Goal: Task Accomplishment & Management: Complete application form

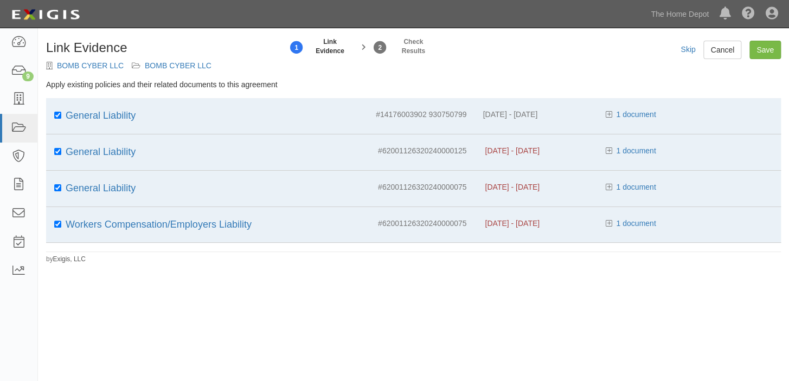
click at [186, 123] on div "General Liability" at bounding box center [199, 116] width 306 height 14
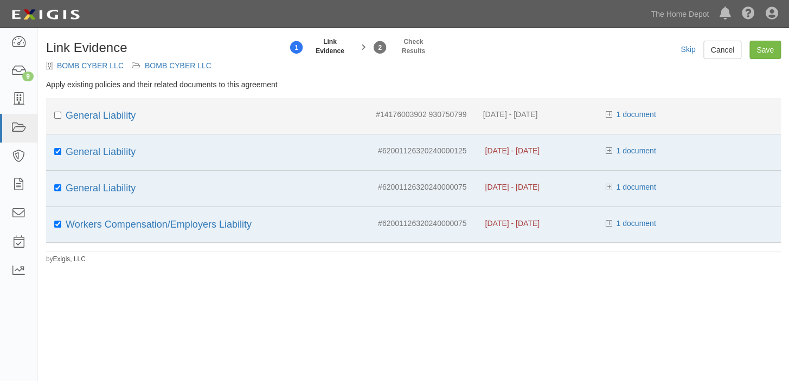
click at [186, 123] on div "General Liability" at bounding box center [199, 116] width 306 height 14
checkbox input "true"
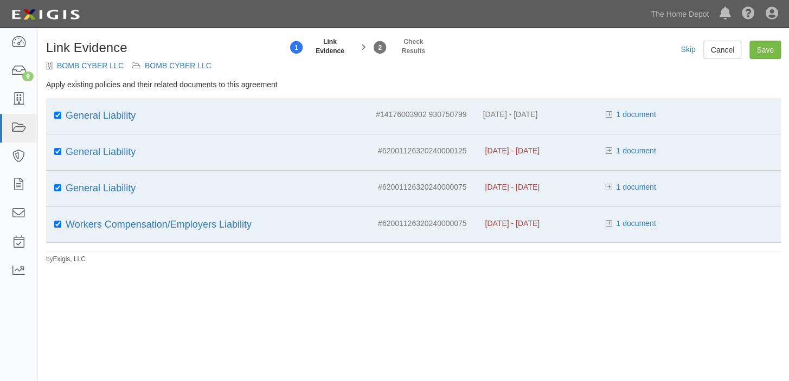
click at [213, 147] on div "General Liability" at bounding box center [199, 152] width 306 height 14
checkbox input "false"
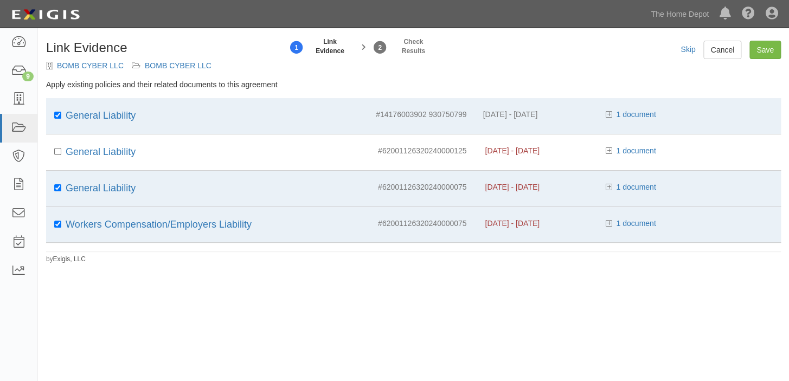
click at [223, 174] on li "General Liability # 62001126320240000075 3/22/2024 - 3/21/2025 1 document BOMB …" at bounding box center [413, 189] width 734 height 36
checkbox input "false"
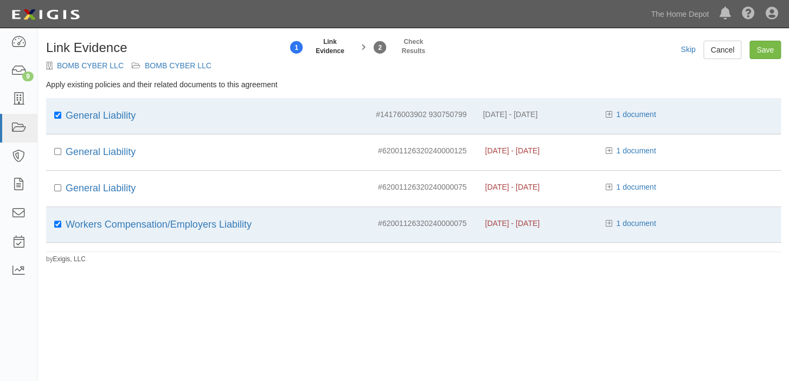
click at [347, 222] on div "Workers Compensation/Employers Liability" at bounding box center [199, 225] width 306 height 14
checkbox input "false"
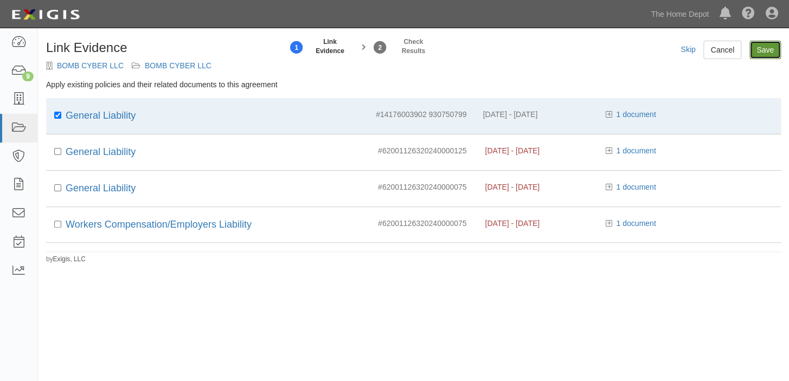
click at [766, 49] on input "Save" at bounding box center [764, 50] width 31 height 18
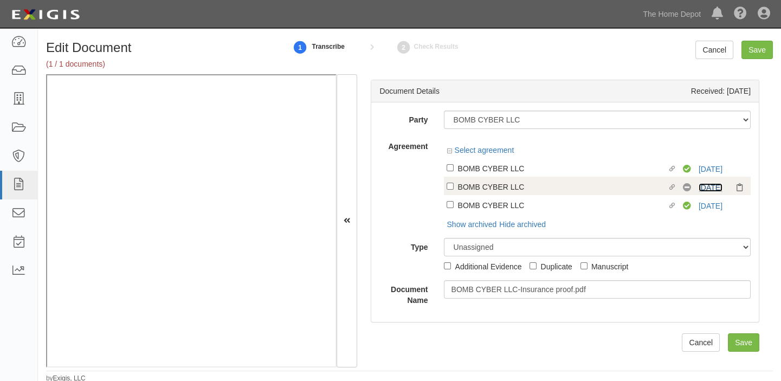
click at [699, 186] on link "4/7/26" at bounding box center [711, 187] width 24 height 9
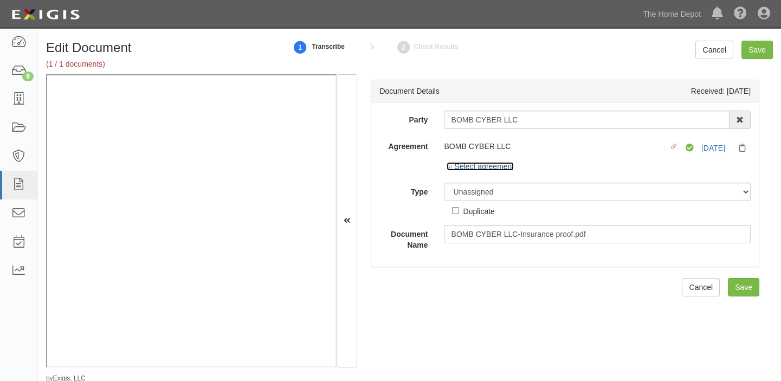
click at [462, 168] on link "Select agreement" at bounding box center [480, 166] width 67 height 9
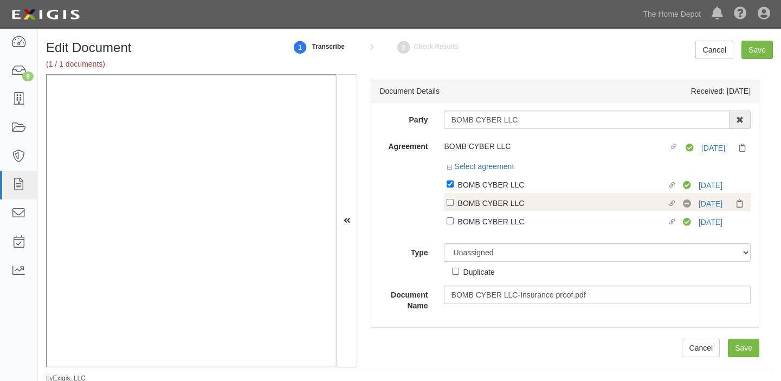
click at [493, 199] on div "BOMB CYBER LLC" at bounding box center [561, 203] width 209 height 12
click at [454, 199] on input "Linked agreement BOMB CYBER LLC Linked agreement" at bounding box center [450, 202] width 7 height 7
checkbox input "true"
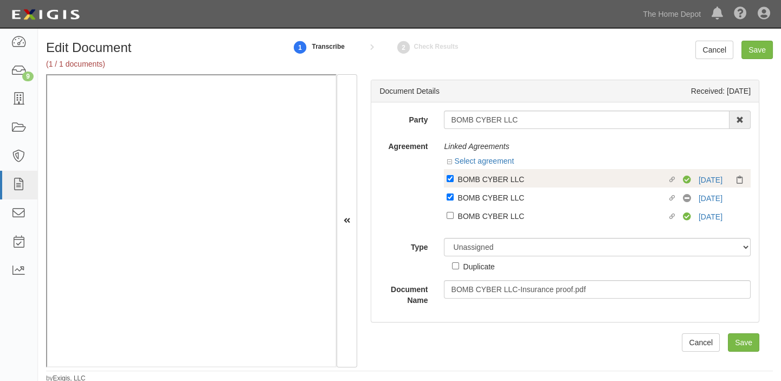
click at [498, 184] on div "BOMB CYBER LLC" at bounding box center [561, 179] width 209 height 12
click at [454, 182] on input "Linked agreement BOMB CYBER LLC Linked agreement" at bounding box center [450, 178] width 7 height 7
checkbox input "false"
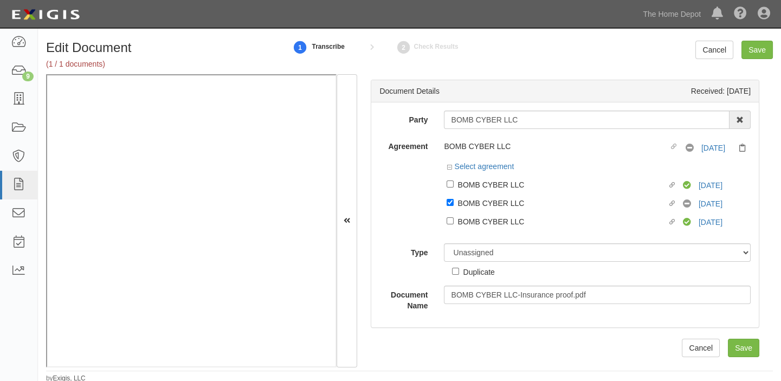
click at [487, 241] on div "Party BOMB CYBER LLC 1000576868 Ontario Inc. 10 STRAWBERRY STREET 115282 CANADA…" at bounding box center [564, 211] width 371 height 201
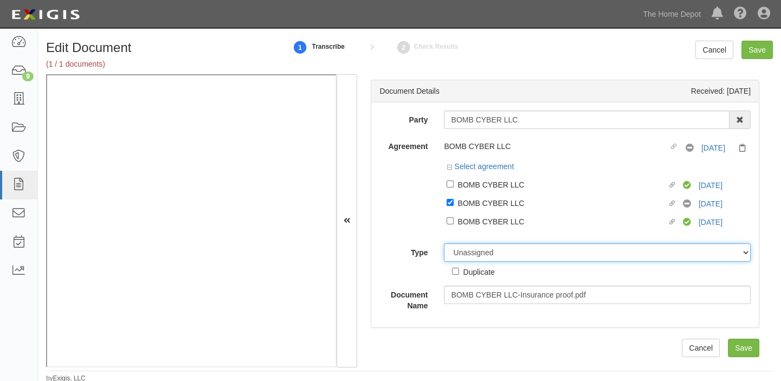
click at [487, 254] on select "Unassigned Binder Cancellation Notice Certificate Contract Endorsement Insuranc…" at bounding box center [597, 252] width 307 height 18
select select "CertificateDetail"
click at [444, 244] on select "Unassigned Binder Cancellation Notice Certificate Contract Endorsement Insuranc…" at bounding box center [597, 252] width 307 height 18
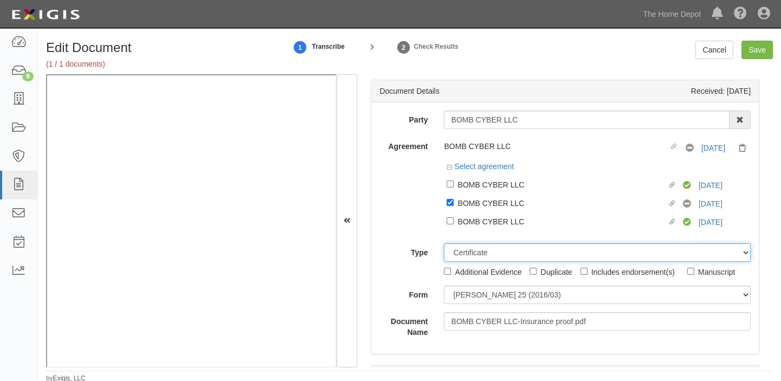
scroll to position [2, 0]
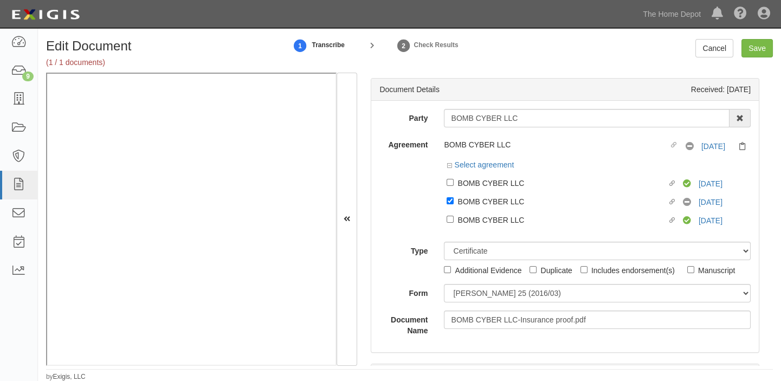
click at [475, 281] on div "Party BOMB CYBER LLC 1000576868 Ontario Inc. 10 STRAWBERRY STREET 115282 CANADA…" at bounding box center [564, 222] width 371 height 227
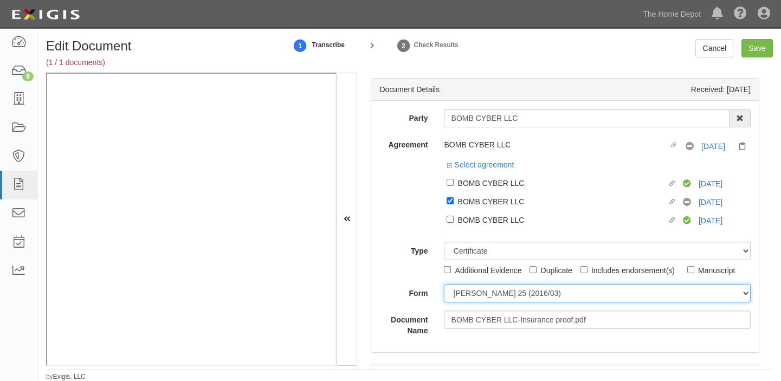
click at [474, 293] on select "ACORD 25 (2016/03) ACORD 101 ACORD 855 NY (2014/05) General" at bounding box center [597, 293] width 307 height 18
select select "GeneralFormDetail"
click at [444, 284] on select "ACORD 25 (2016/03) ACORD 101 ACORD 855 NY (2014/05) General" at bounding box center [597, 293] width 307 height 18
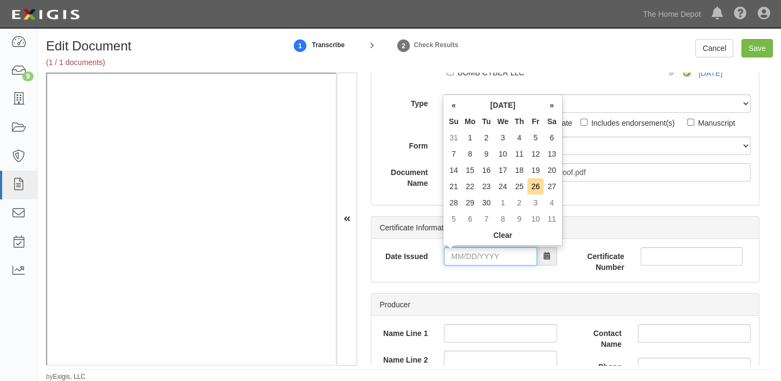
click at [482, 265] on input "Date Issued" at bounding box center [490, 256] width 93 height 18
click at [491, 101] on th "September 2025" at bounding box center [503, 105] width 82 height 16
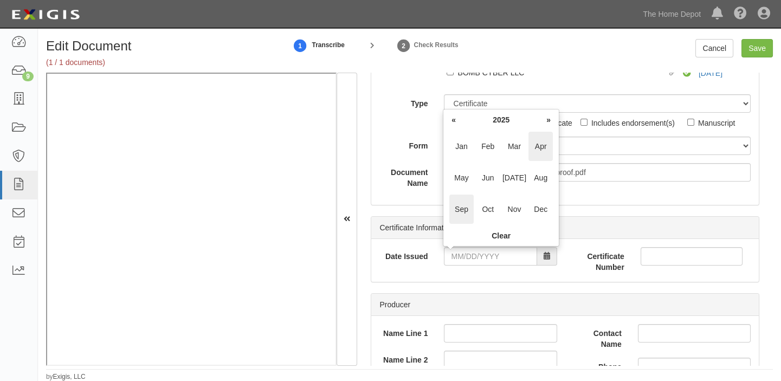
click at [541, 151] on span "Apr" at bounding box center [540, 146] width 24 height 29
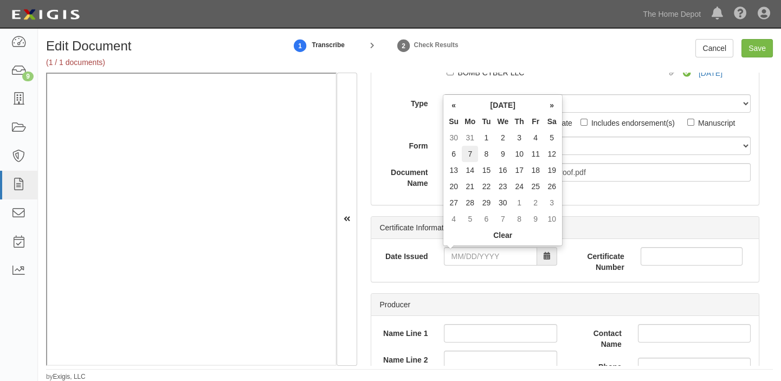
click at [473, 151] on td "7" at bounding box center [470, 154] width 16 height 16
type input "04/07/2025"
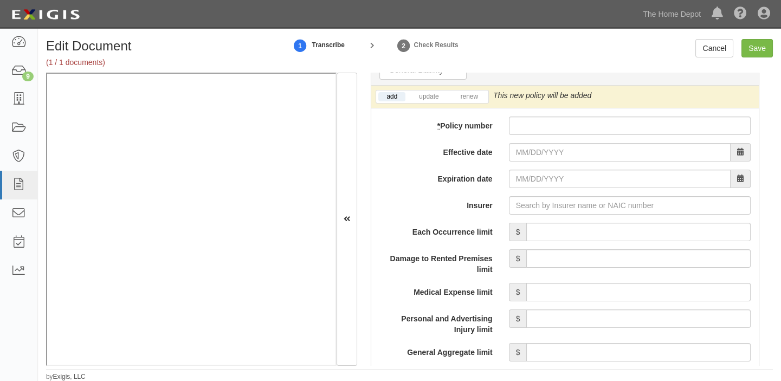
scroll to position [887, 0]
click at [551, 122] on input "* Policy number" at bounding box center [630, 125] width 242 height 18
paste input "14176003902 930750799"
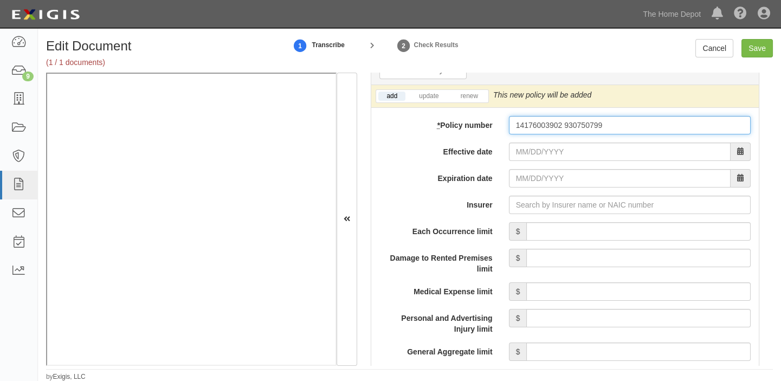
type input "14176003902 930750799"
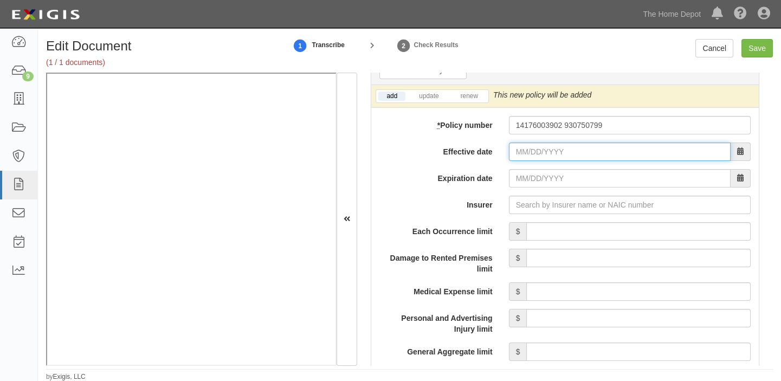
click at [518, 153] on input "Effective date" at bounding box center [620, 152] width 222 height 18
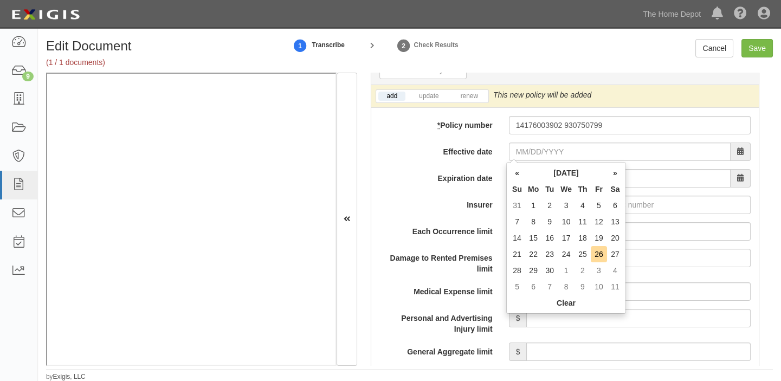
click at [534, 182] on th "Mo" at bounding box center [533, 189] width 16 height 16
click at [538, 179] on th "September 2025" at bounding box center [566, 173] width 82 height 16
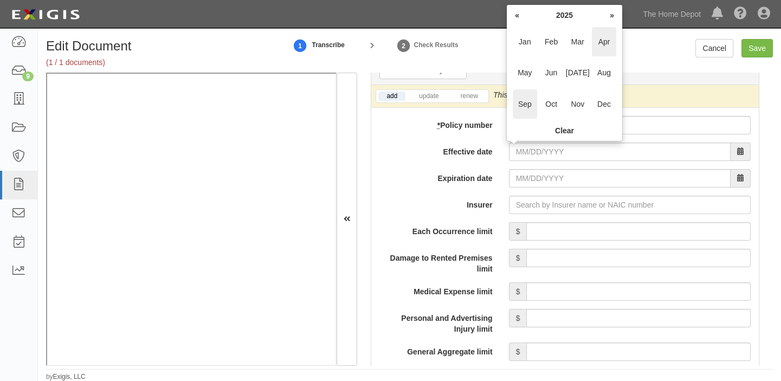
click at [610, 44] on span "Apr" at bounding box center [604, 41] width 24 height 29
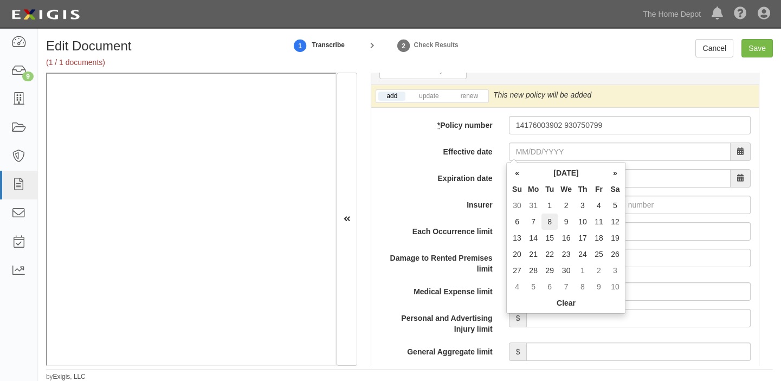
click at [545, 223] on td "8" at bounding box center [549, 222] width 16 height 16
type input "04/08/2025"
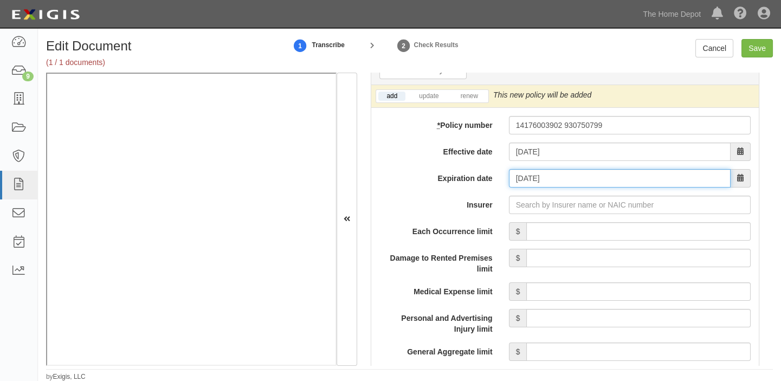
click at [549, 184] on input "04/08/2026" at bounding box center [620, 178] width 222 height 18
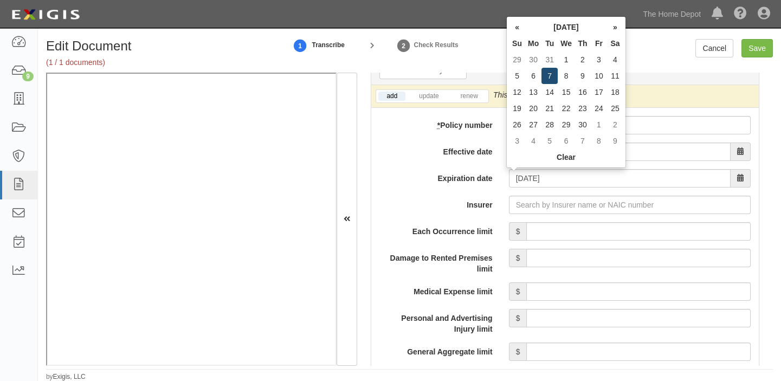
click at [548, 76] on td "7" at bounding box center [549, 76] width 16 height 16
type input "04/07/2026"
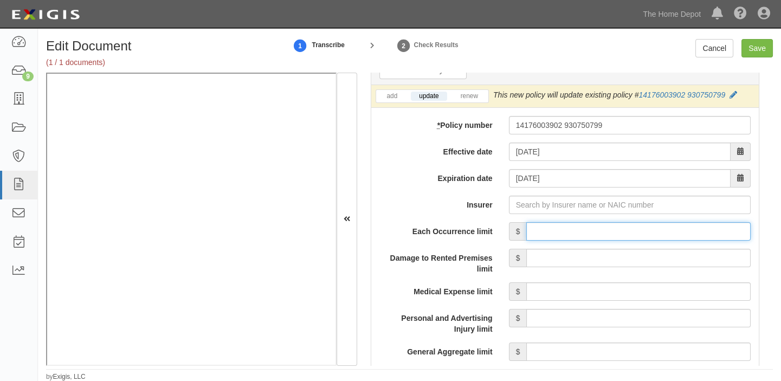
click at [542, 231] on input "Each Occurrence limit" at bounding box center [638, 231] width 224 height 18
type input "4,000,000"
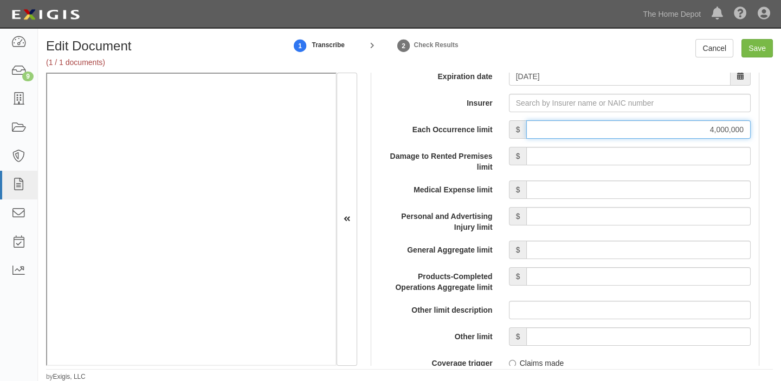
scroll to position [1035, 0]
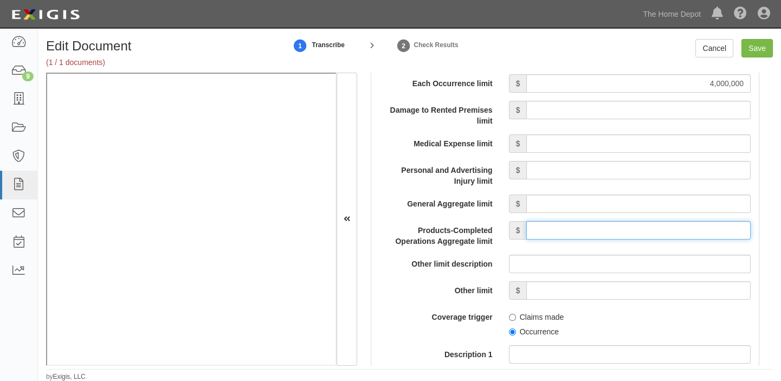
click at [610, 224] on input "Products-Completed Operations Aggregate limit" at bounding box center [638, 230] width 224 height 18
type input "4,000,000"
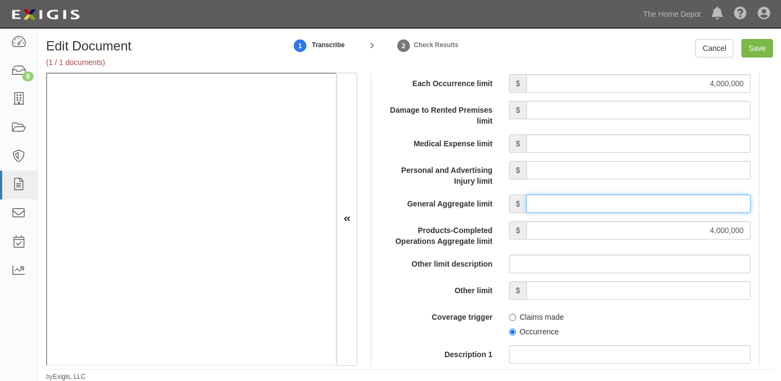
click at [625, 206] on input "General Aggregate limit" at bounding box center [638, 204] width 224 height 18
type input "4,000,000"
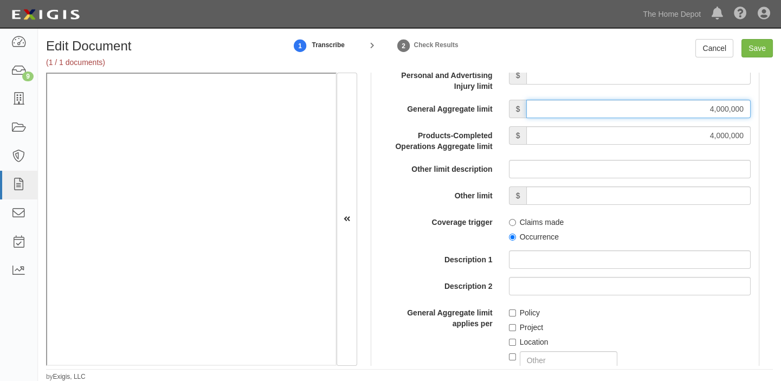
scroll to position [1133, 0]
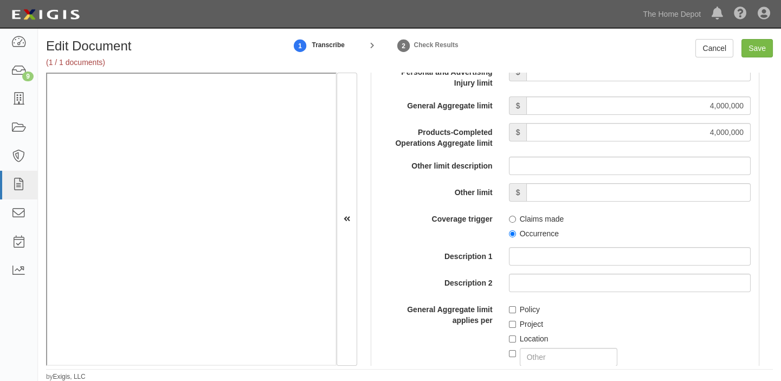
click at [529, 230] on label "Occurrence" at bounding box center [534, 233] width 50 height 11
click at [516, 230] on input "Occurrence" at bounding box center [512, 233] width 7 height 7
radio input "true"
drag, startPoint x: 548, startPoint y: 356, endPoint x: 548, endPoint y: 349, distance: 6.5
click at [548, 356] on input "text" at bounding box center [569, 357] width 98 height 18
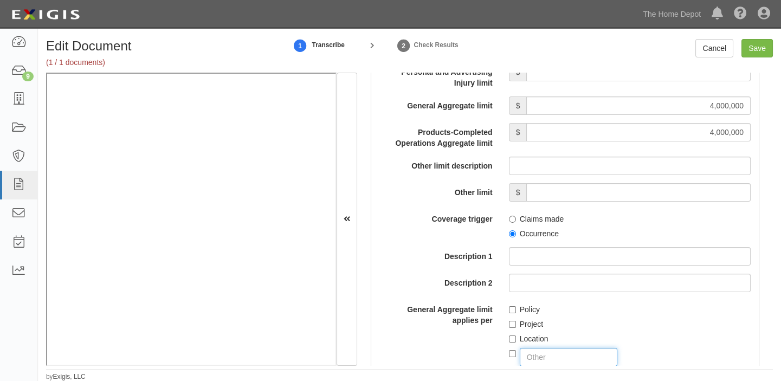
type input "DESIGNATED FORM VENDORS COVERAGE"
checkbox input "true"
drag, startPoint x: 742, startPoint y: 46, endPoint x: 757, endPoint y: 46, distance: 14.6
click at [745, 46] on input "Save" at bounding box center [757, 48] width 31 height 18
type input "4000000"
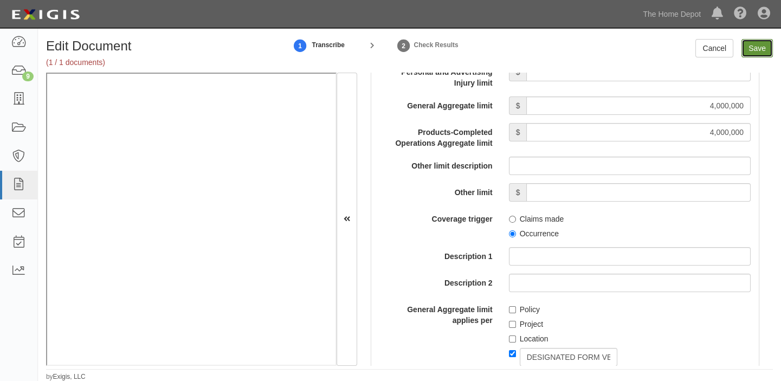
type input "4000000"
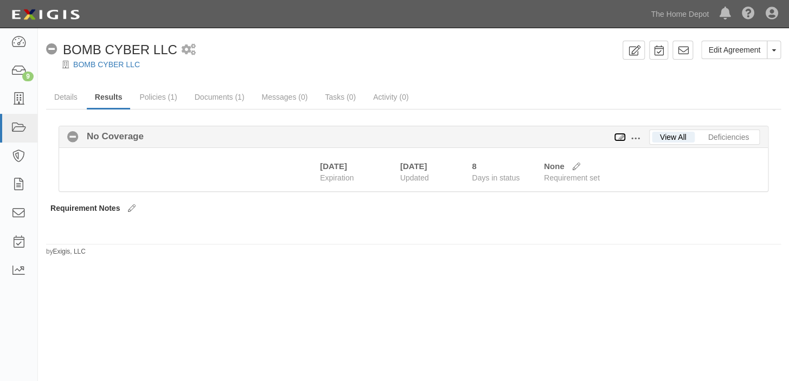
click at [621, 135] on icon at bounding box center [620, 138] width 12 height 8
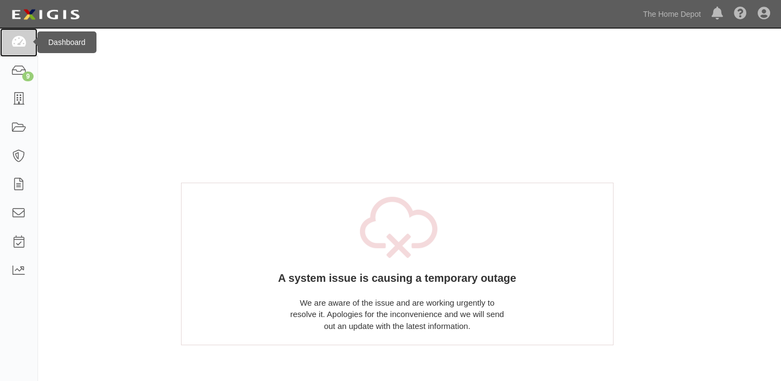
click at [8, 47] on link at bounding box center [18, 42] width 37 height 29
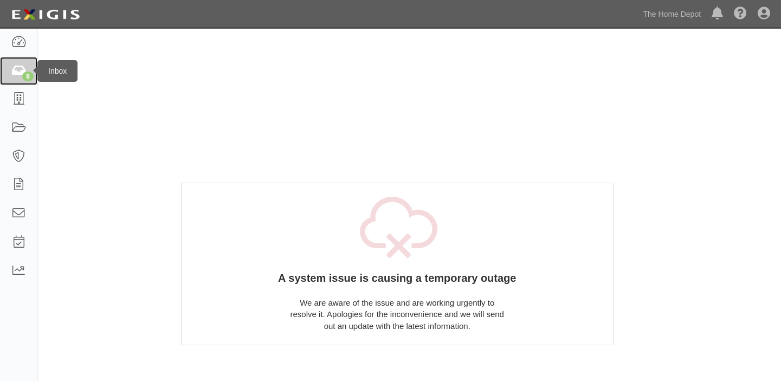
click at [13, 66] on icon at bounding box center [18, 71] width 15 height 12
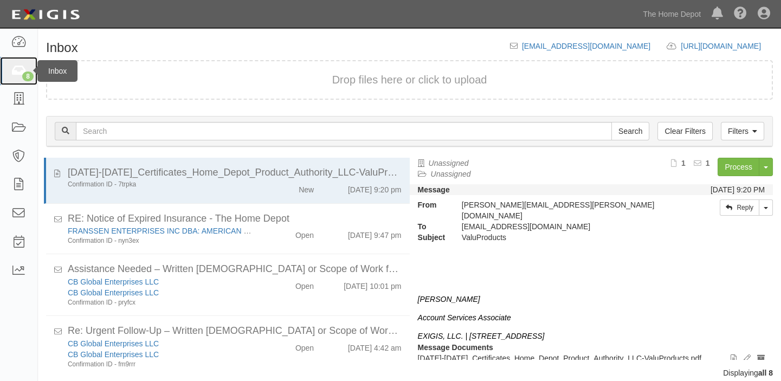
click at [16, 75] on icon at bounding box center [18, 71] width 15 height 12
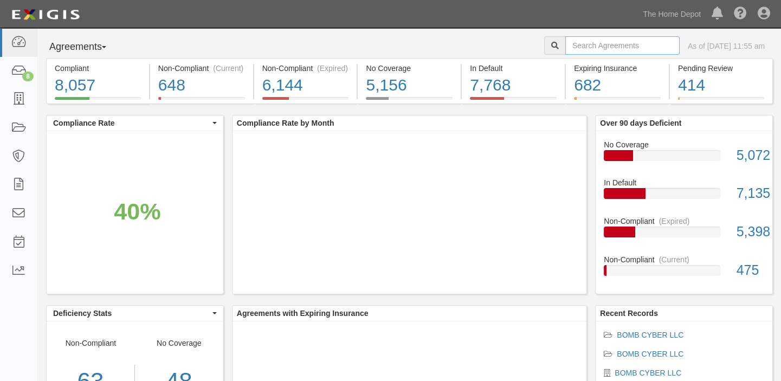
click at [615, 48] on input "text" at bounding box center [622, 45] width 114 height 18
paste input "BOMB CYBER LLC"
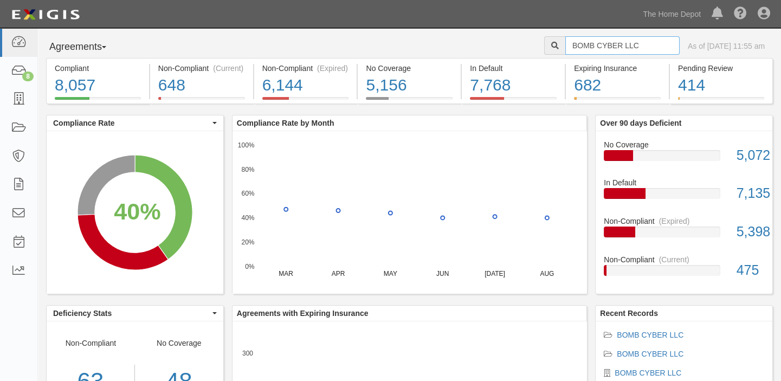
type input "BOMB CYBER LLC"
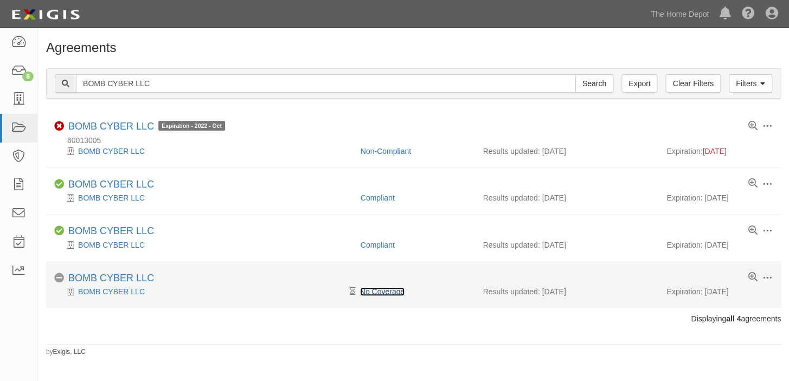
click at [381, 290] on link "No Coverage" at bounding box center [382, 291] width 45 height 9
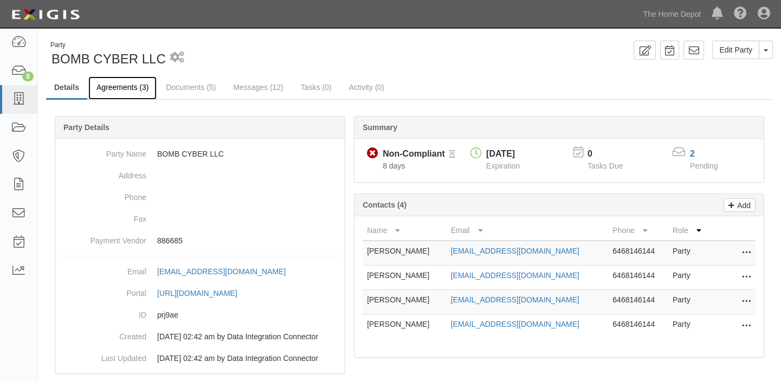
click at [108, 85] on link "Agreements (3)" at bounding box center [122, 87] width 68 height 23
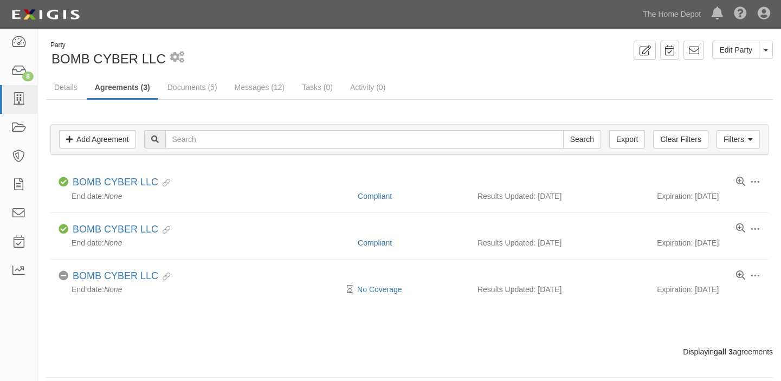
click at [380, 289] on link "No Coverage" at bounding box center [379, 289] width 45 height 9
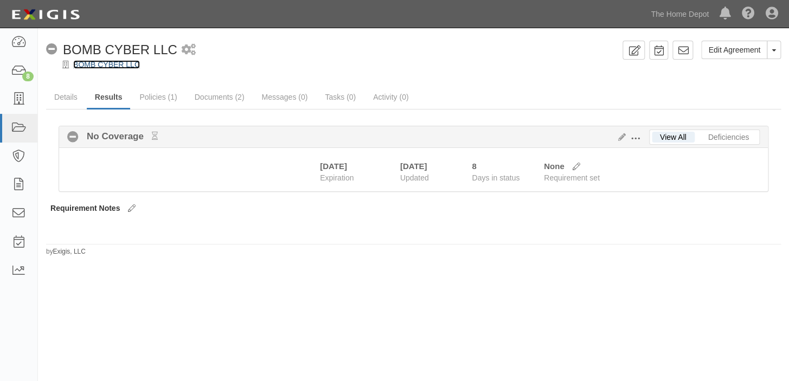
click at [115, 66] on link "BOMB CYBER LLC" at bounding box center [106, 64] width 67 height 9
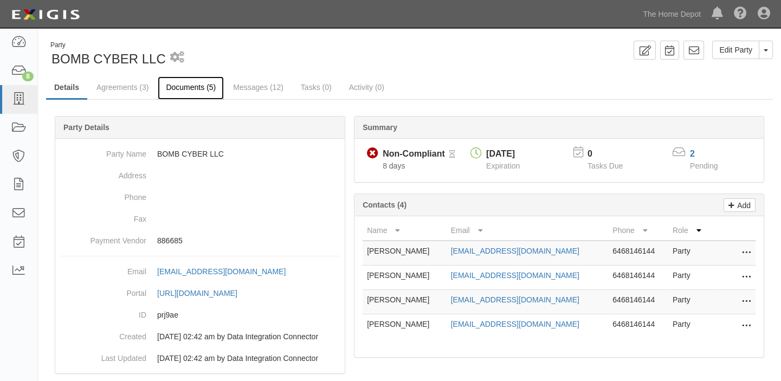
click at [198, 86] on link "Documents (5)" at bounding box center [191, 87] width 66 height 23
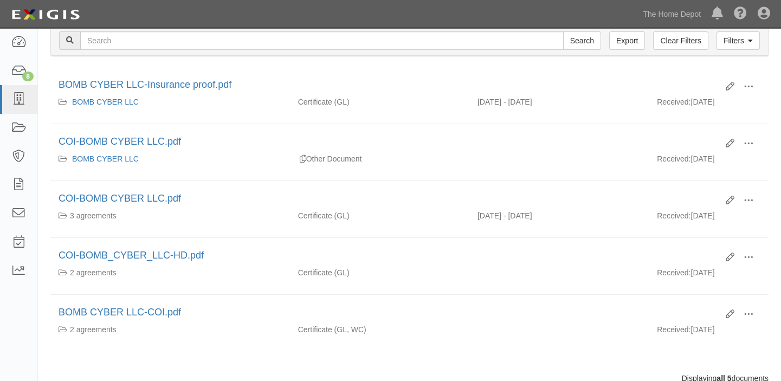
scroll to position [147, 0]
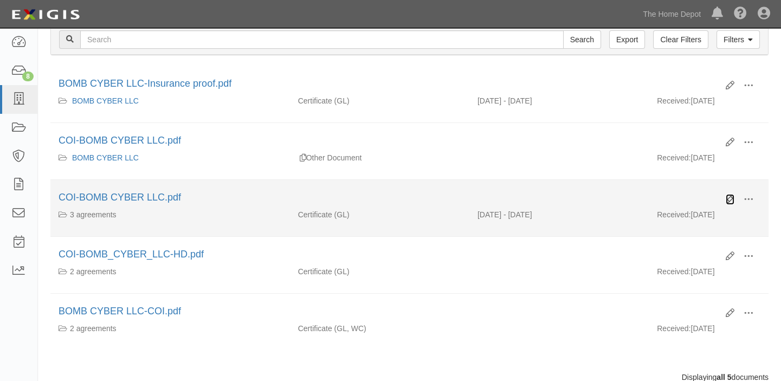
click at [731, 195] on icon at bounding box center [730, 199] width 9 height 9
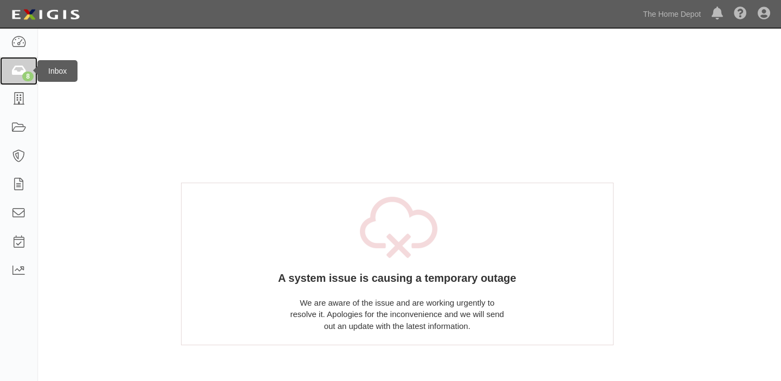
click at [4, 76] on link "8" at bounding box center [18, 71] width 37 height 29
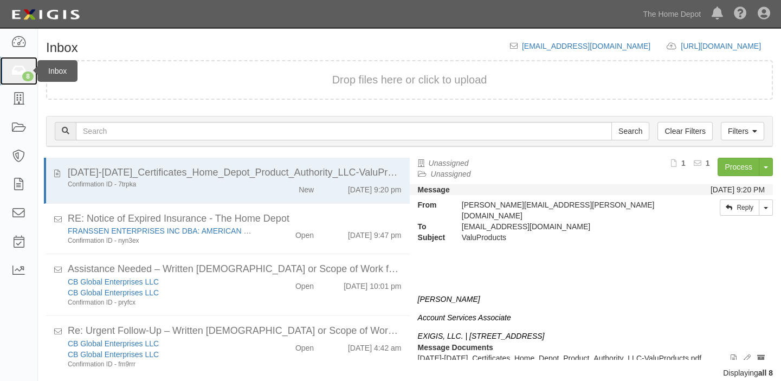
click at [15, 69] on icon at bounding box center [18, 71] width 15 height 12
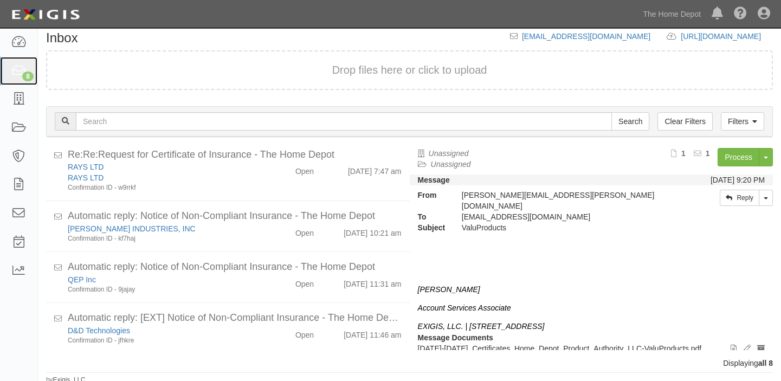
scroll to position [12, 0]
